Goal: Task Accomplishment & Management: Complete application form

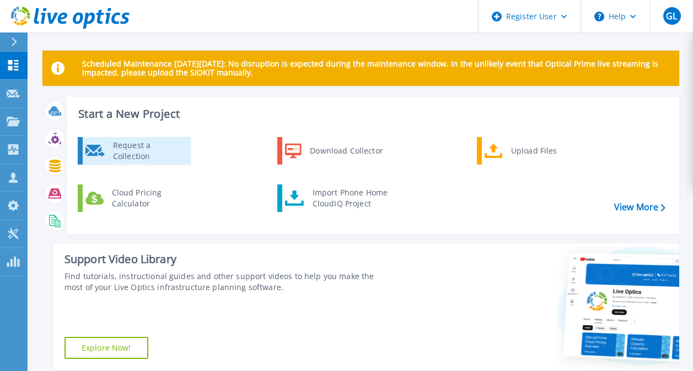
click at [137, 156] on div "Request a Collection" at bounding box center [147, 151] width 80 height 22
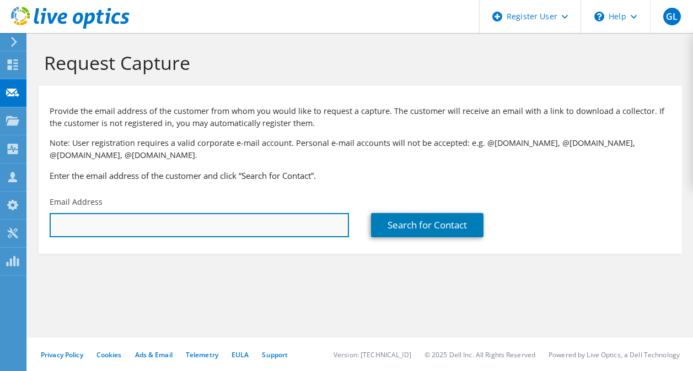
click at [166, 228] on input "text" at bounding box center [199, 225] width 299 height 24
type input "jsnyder@midwesttech.edu"
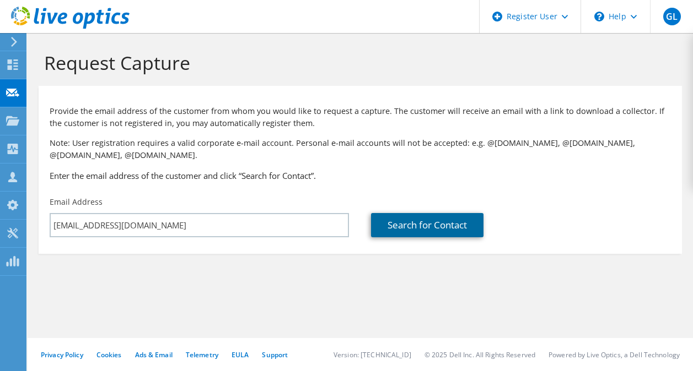
click at [432, 227] on link "Search for Contact" at bounding box center [427, 225] width 112 height 24
type input "MIDWEST TECHNICAL INST"
type input "Jason"
type input "Snyder"
type input "United States"
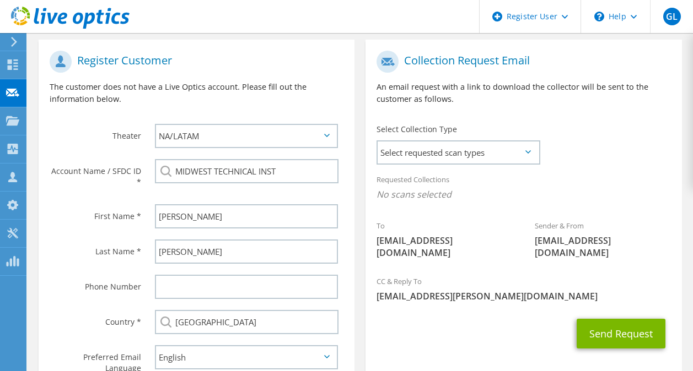
scroll to position [275, 0]
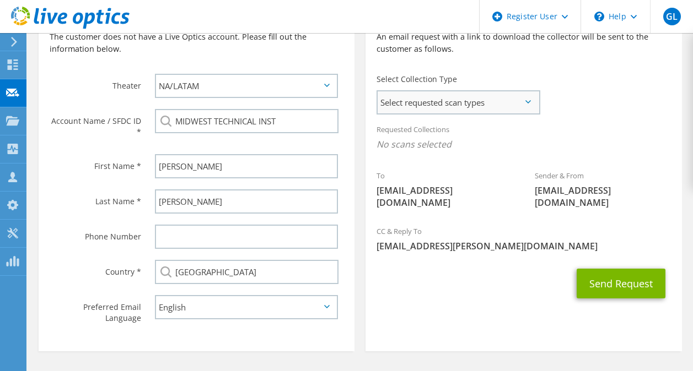
click at [434, 105] on span "Select requested scan types" at bounding box center [457, 102] width 161 height 22
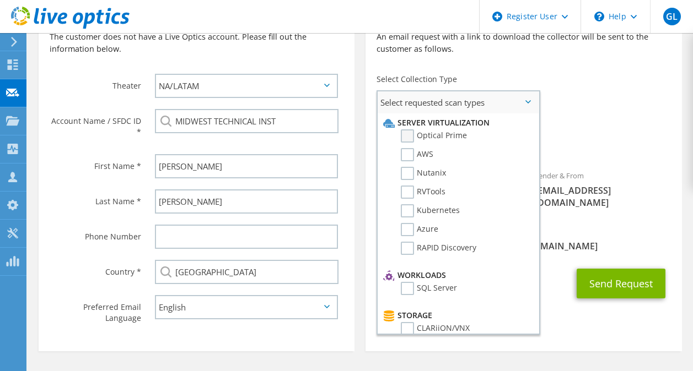
click at [413, 137] on label "Optical Prime" at bounding box center [434, 135] width 66 height 13
click at [0, 0] on input "Optical Prime" at bounding box center [0, 0] width 0 height 0
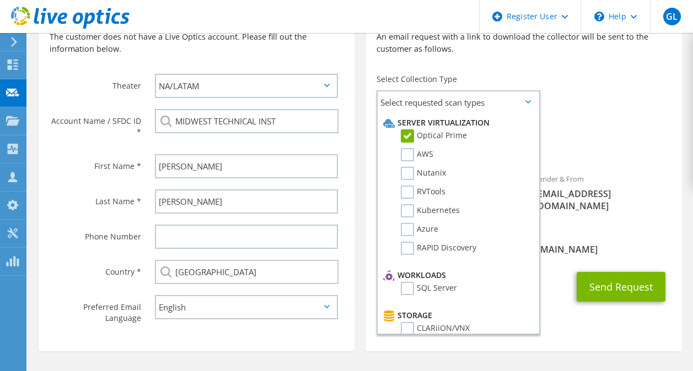
click at [589, 104] on div "To jsnyder@midwesttech.edu Sender & From liveoptics@liveoptics.com" at bounding box center [523, 109] width 316 height 228
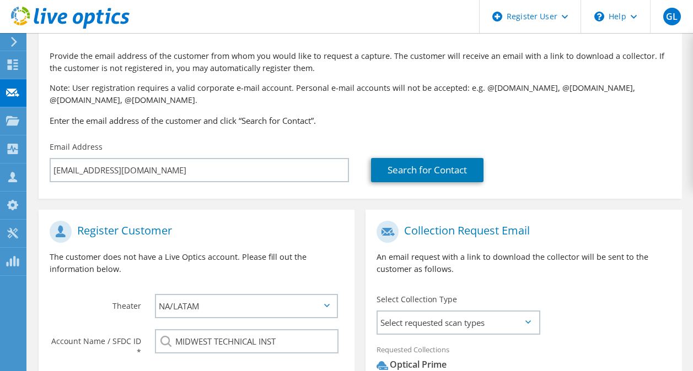
scroll to position [312, 0]
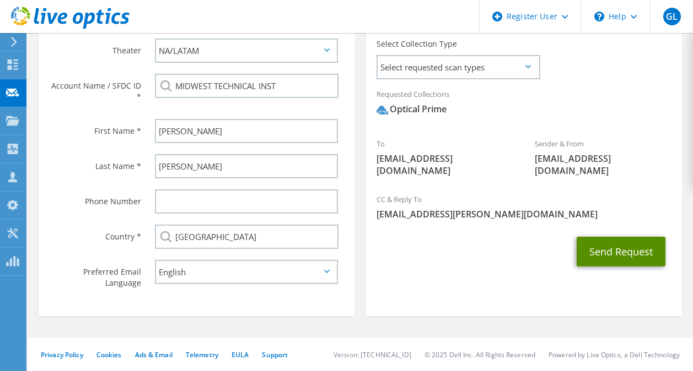
click at [608, 239] on button "Send Request" at bounding box center [620, 252] width 89 height 30
